Goal: Task Accomplishment & Management: Use online tool/utility

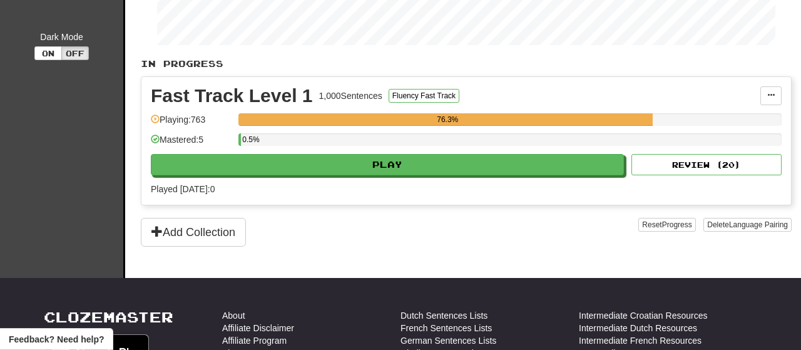
scroll to position [215, 0]
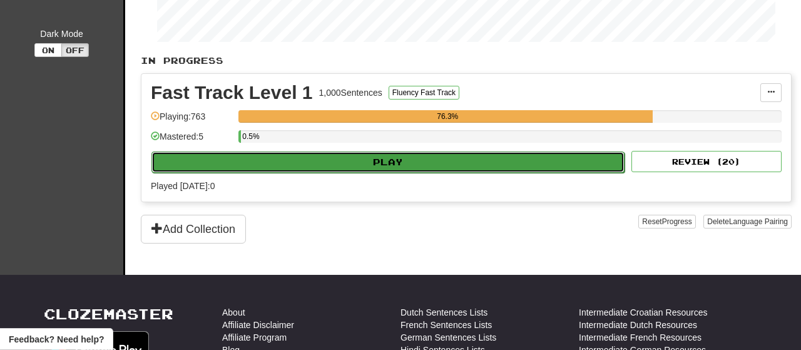
click at [410, 160] on button "Play" at bounding box center [387, 161] width 473 height 21
select select "**"
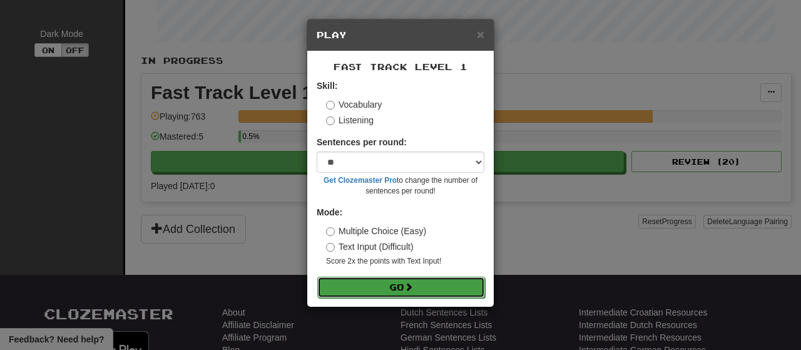
click at [384, 284] on button "Go" at bounding box center [401, 287] width 168 height 21
click at [400, 291] on button "Go" at bounding box center [401, 287] width 168 height 21
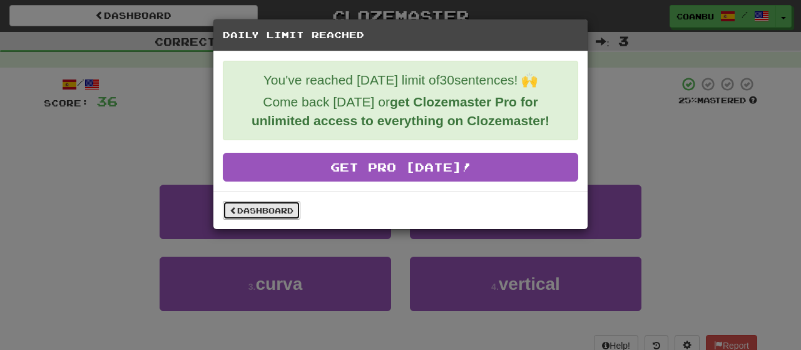
click at [269, 205] on link "Dashboard" at bounding box center [262, 210] width 78 height 19
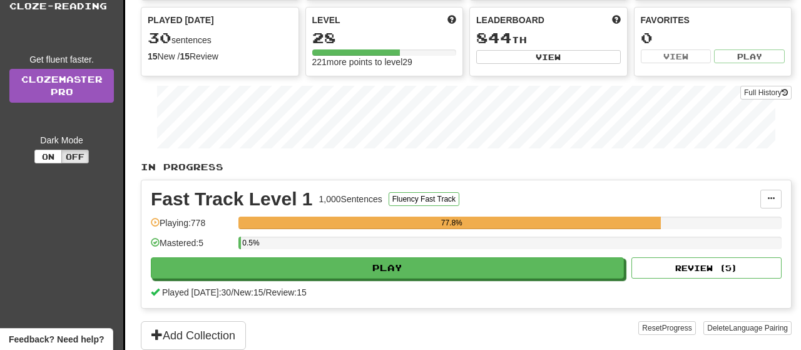
scroll to position [110, 0]
